Goal: Task Accomplishment & Management: Use online tool/utility

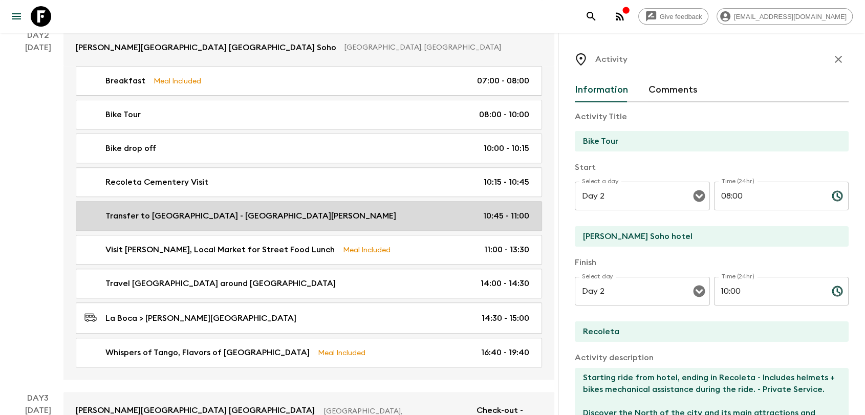
scroll to position [341, 0]
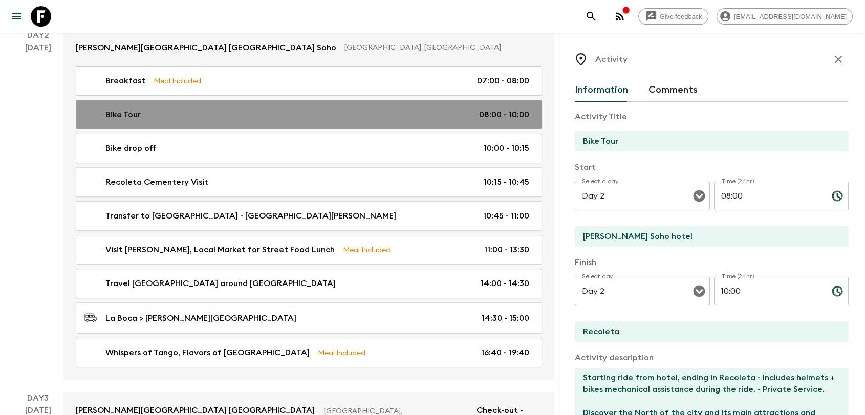
click at [418, 109] on div "Bike Tour 08:00 - 10:00" at bounding box center [306, 115] width 445 height 12
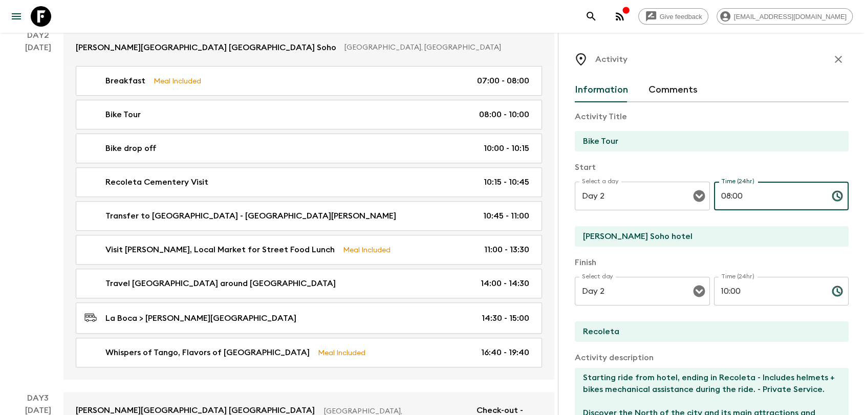
click at [729, 198] on input "08:00" at bounding box center [769, 196] width 110 height 29
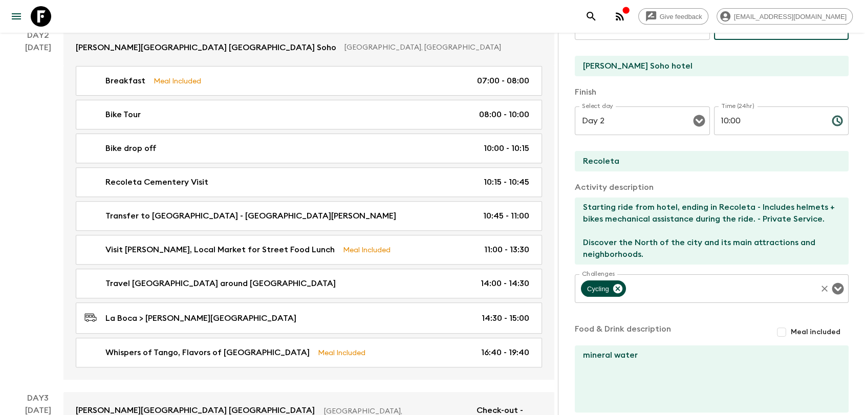
scroll to position [224, 0]
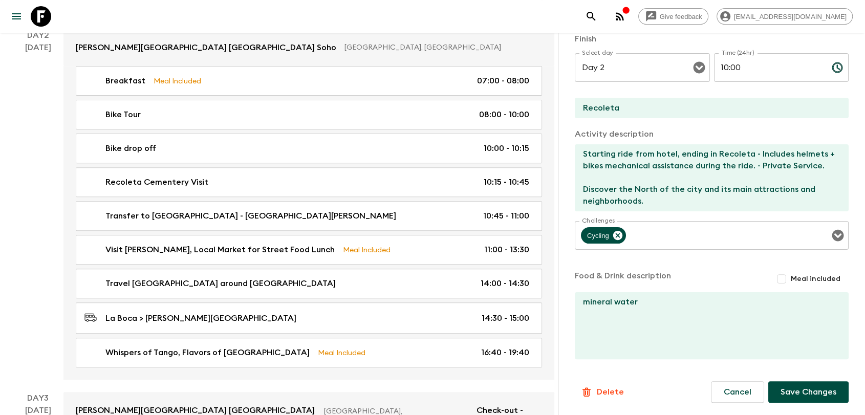
type input "08:30"
click at [789, 393] on button "Save Changes" at bounding box center [808, 392] width 80 height 22
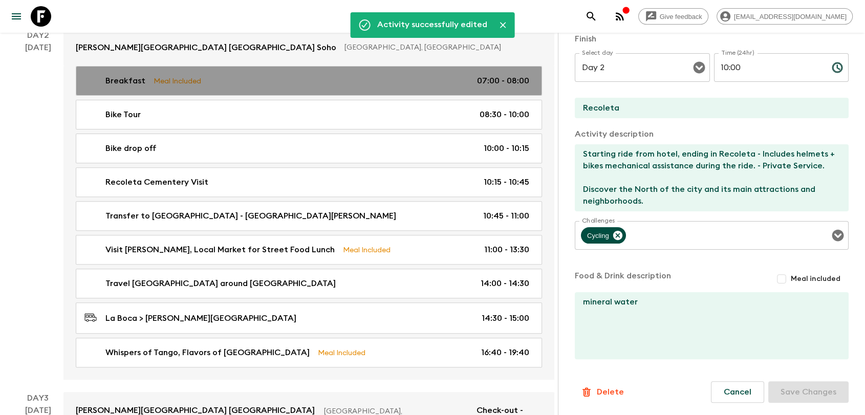
click at [505, 75] on p "07:00 - 08:00" at bounding box center [503, 81] width 52 height 12
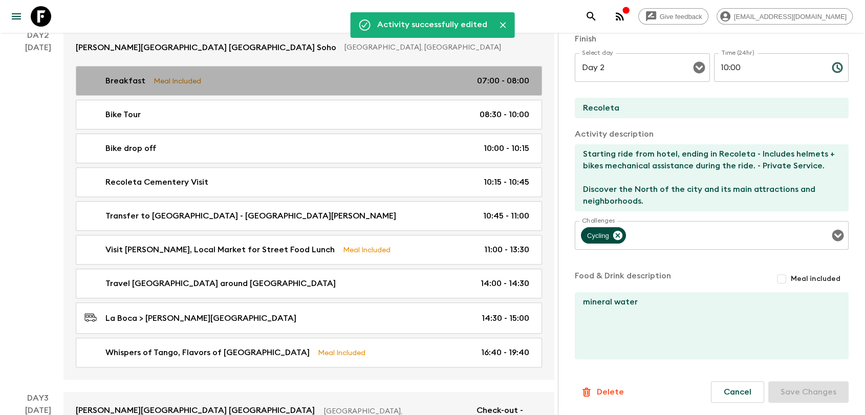
type input "Breakfast"
type input "[PERSON_NAME] Soho hotel"
checkbox input "true"
type input "07:00"
type input "08:00"
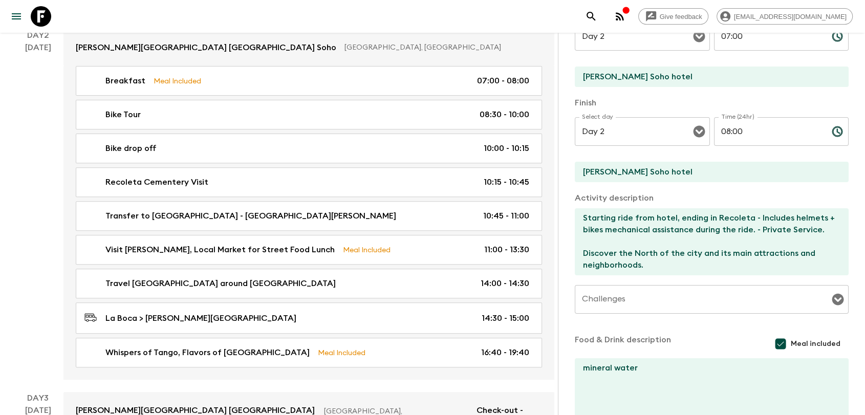
scroll to position [53, 0]
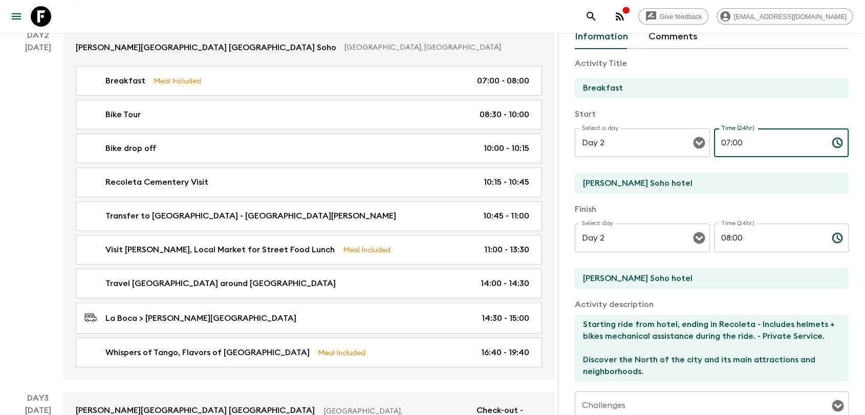
drag, startPoint x: 746, startPoint y: 141, endPoint x: 726, endPoint y: 142, distance: 20.0
click at [726, 142] on input "07:00" at bounding box center [769, 143] width 110 height 29
type input "07:30"
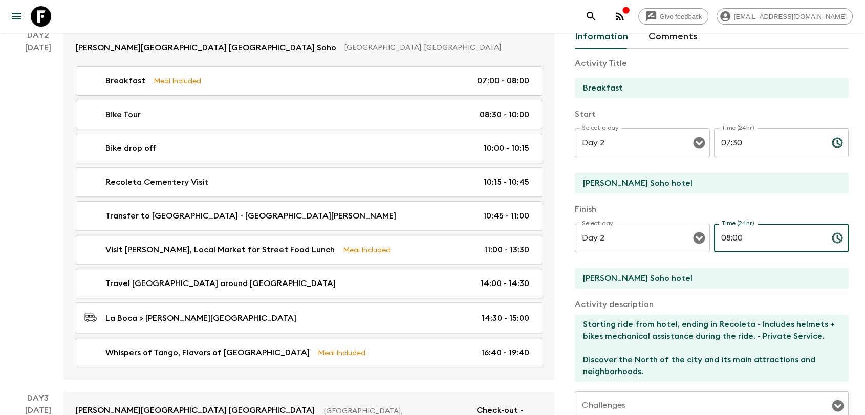
drag, startPoint x: 744, startPoint y: 239, endPoint x: 730, endPoint y: 243, distance: 14.9
click at [730, 243] on input "08:00" at bounding box center [769, 238] width 110 height 29
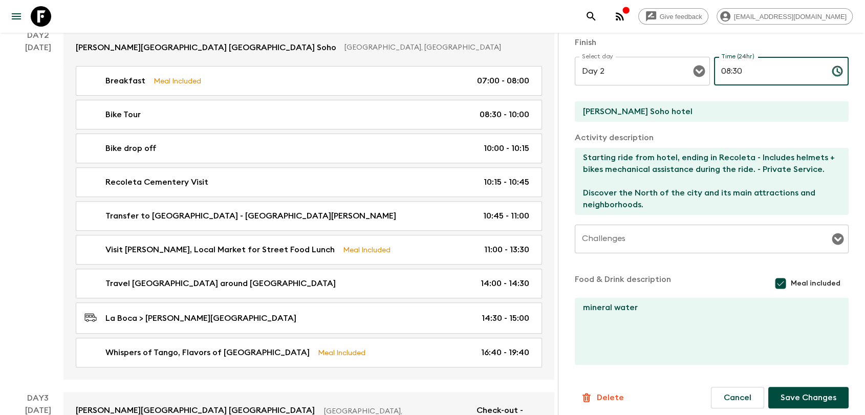
scroll to position [226, 0]
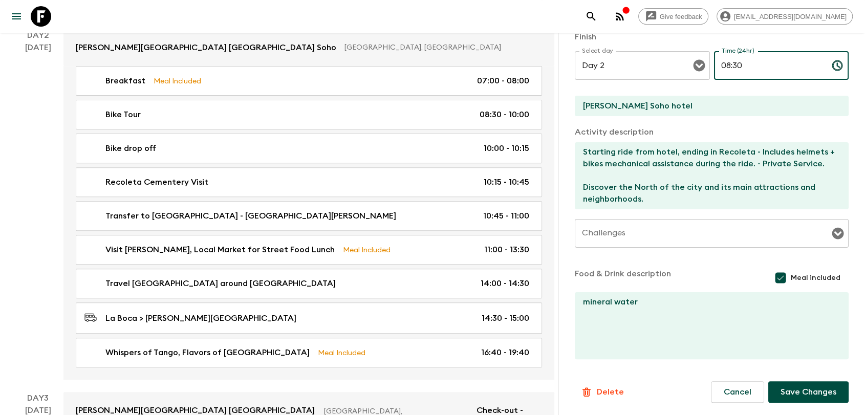
type input "08:30"
click at [822, 392] on button "Save Changes" at bounding box center [808, 392] width 80 height 22
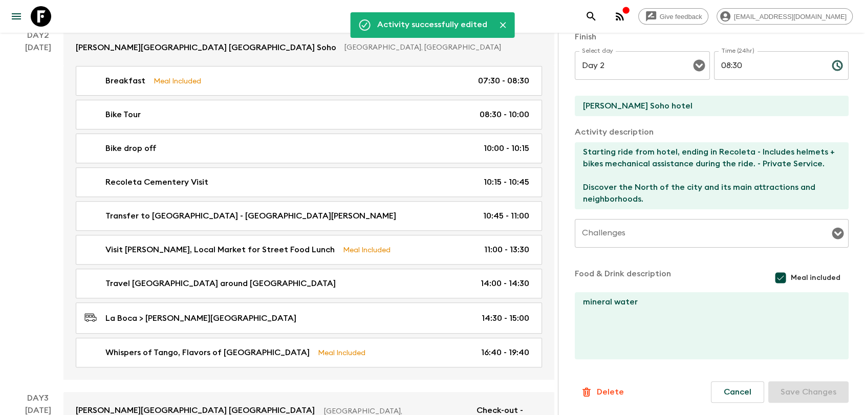
click at [626, 19] on icon "button" at bounding box center [620, 16] width 12 height 12
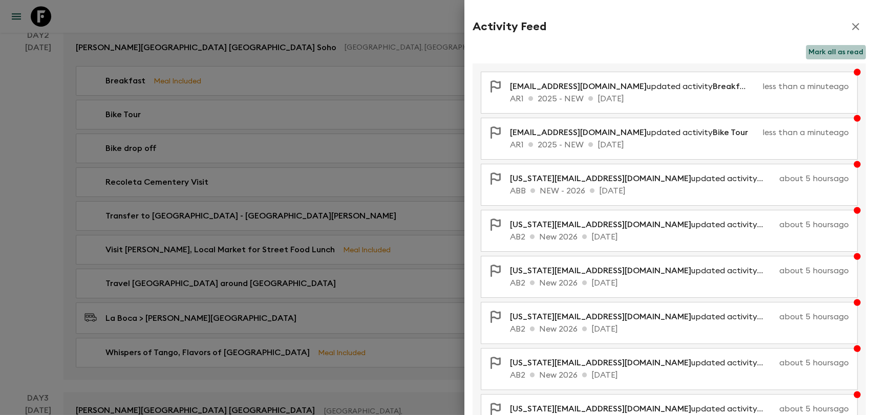
click at [820, 54] on button "Mark all as read" at bounding box center [836, 52] width 60 height 14
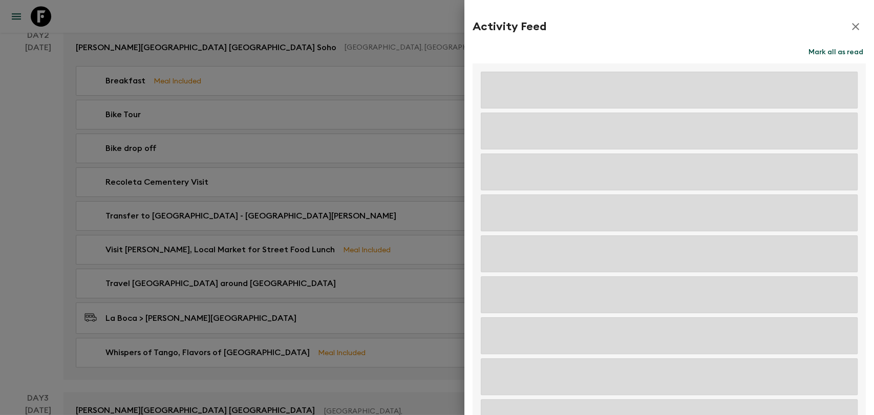
click at [849, 30] on icon "button" at bounding box center [855, 26] width 12 height 12
